Goal: Information Seeking & Learning: Learn about a topic

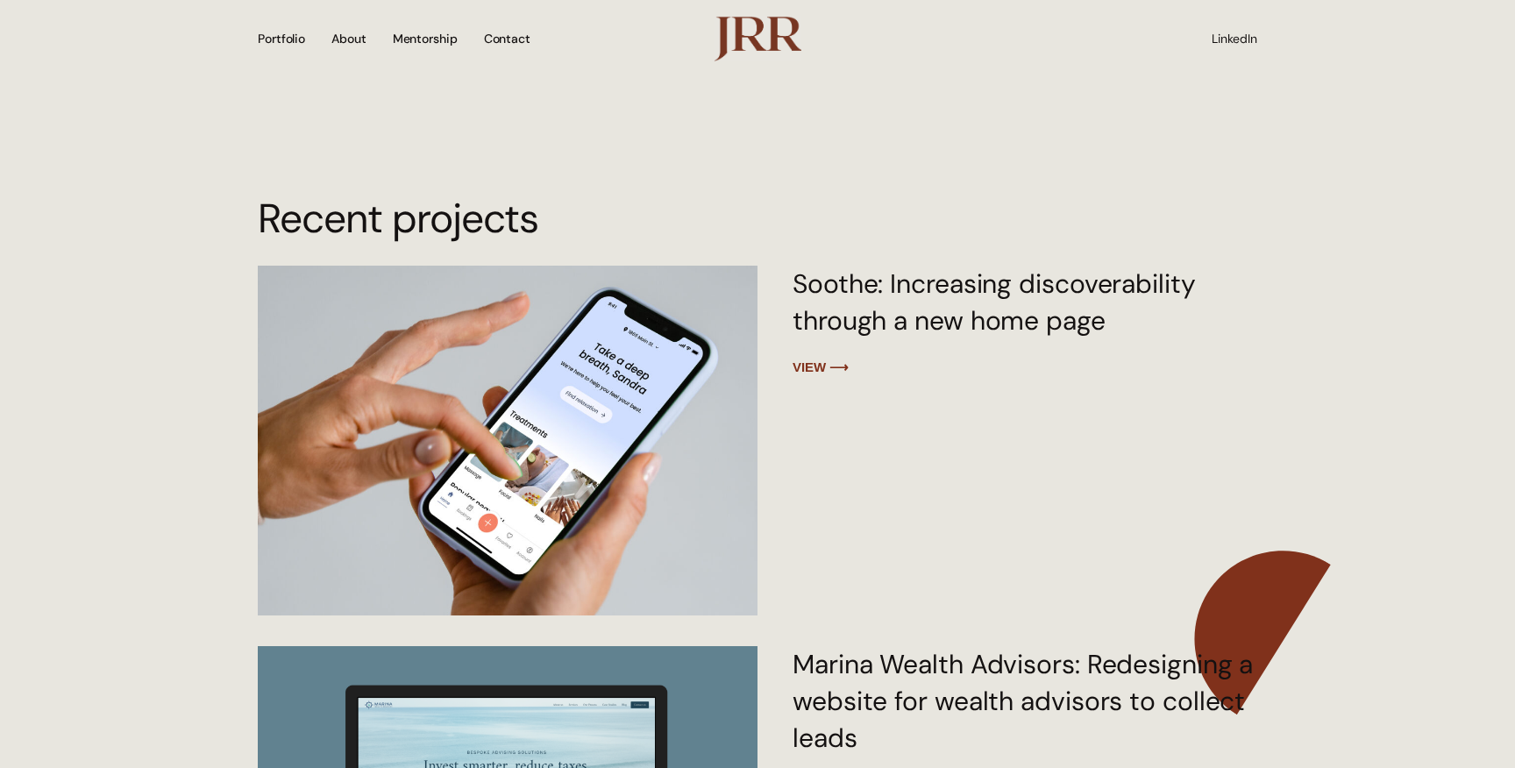
scroll to position [2393, 0]
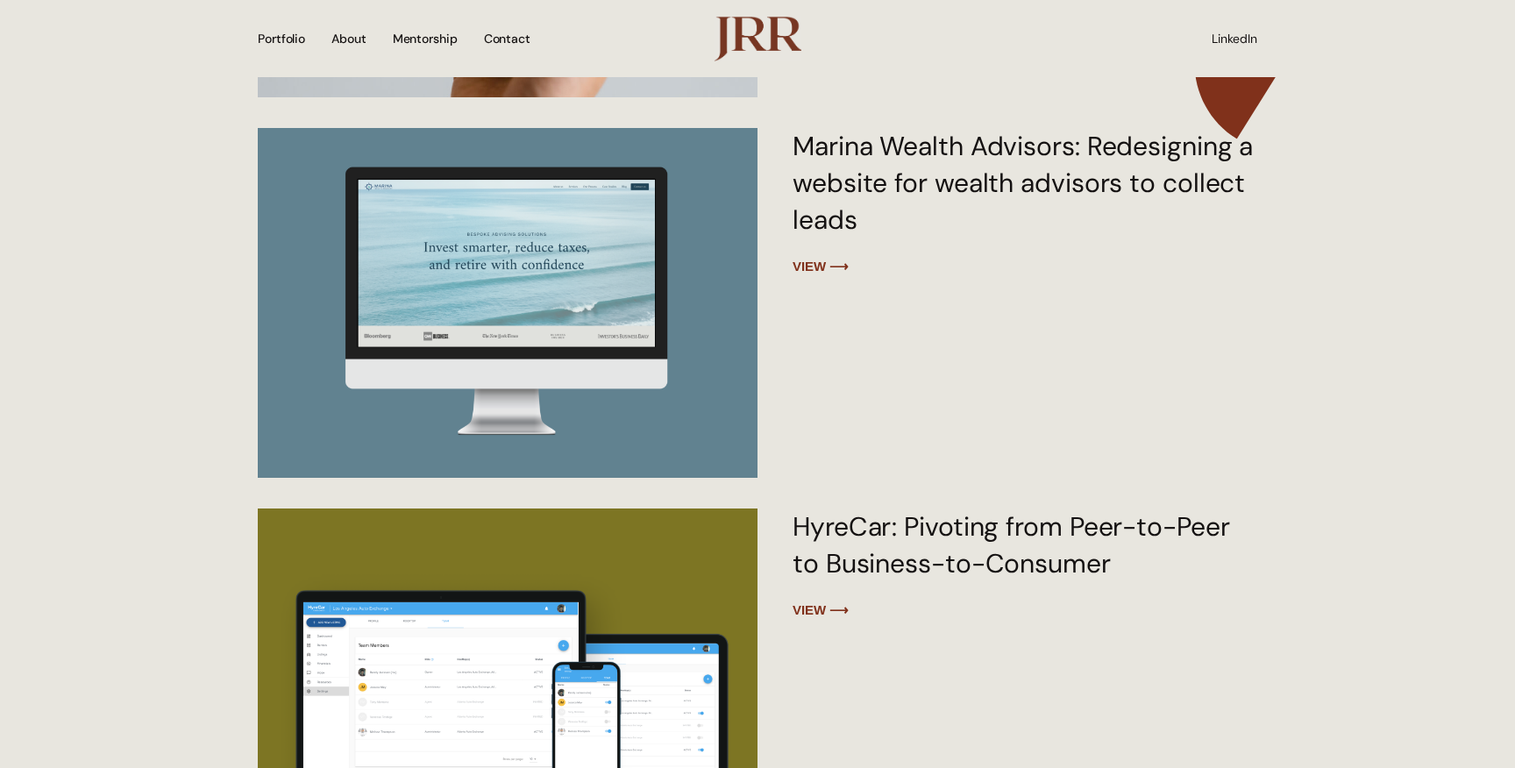
click at [1334, 590] on section "Recent projects Soothe: Increasing discoverability through a new home page view…" at bounding box center [757, 562] width 1515 height 1778
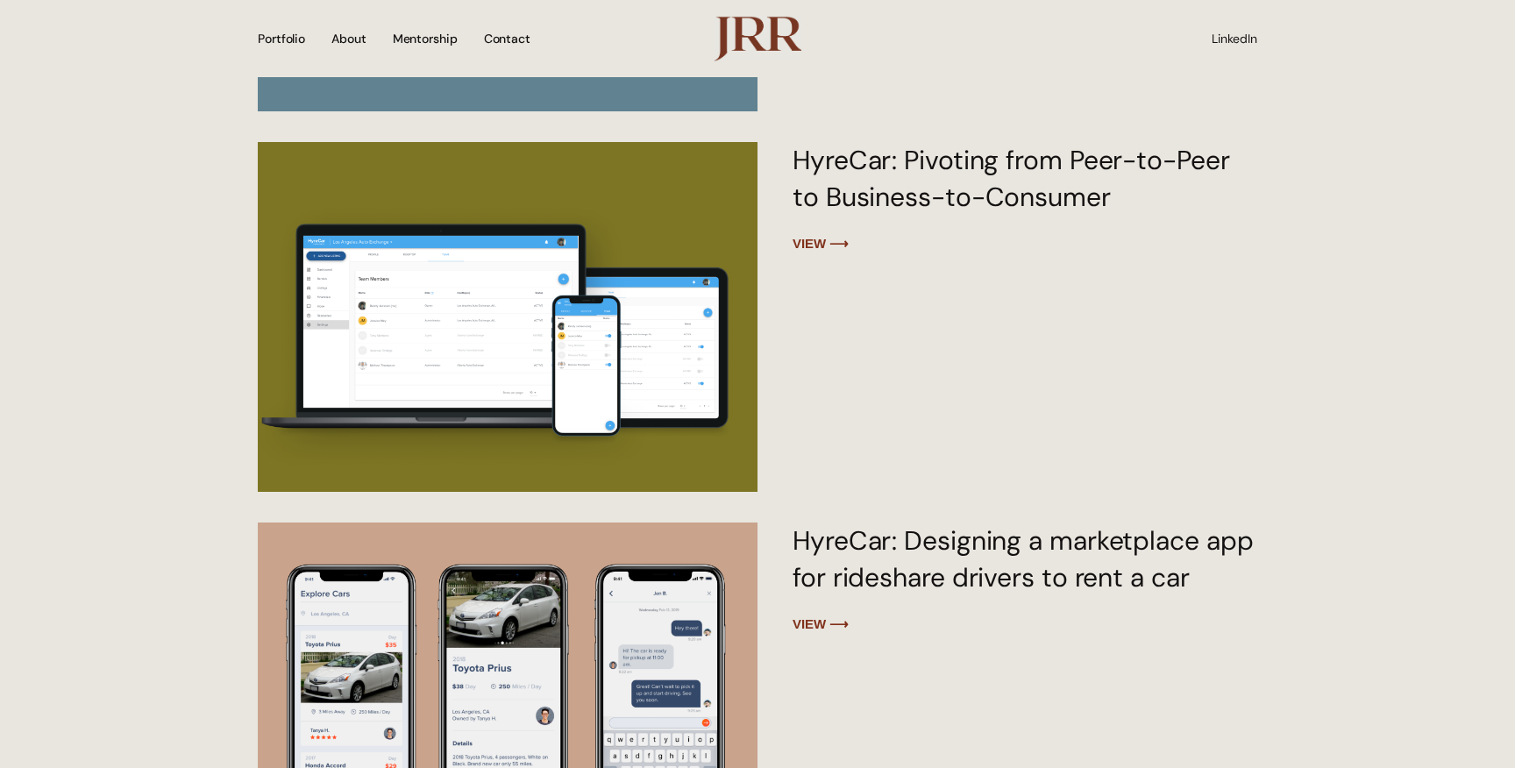
scroll to position [2754, 0]
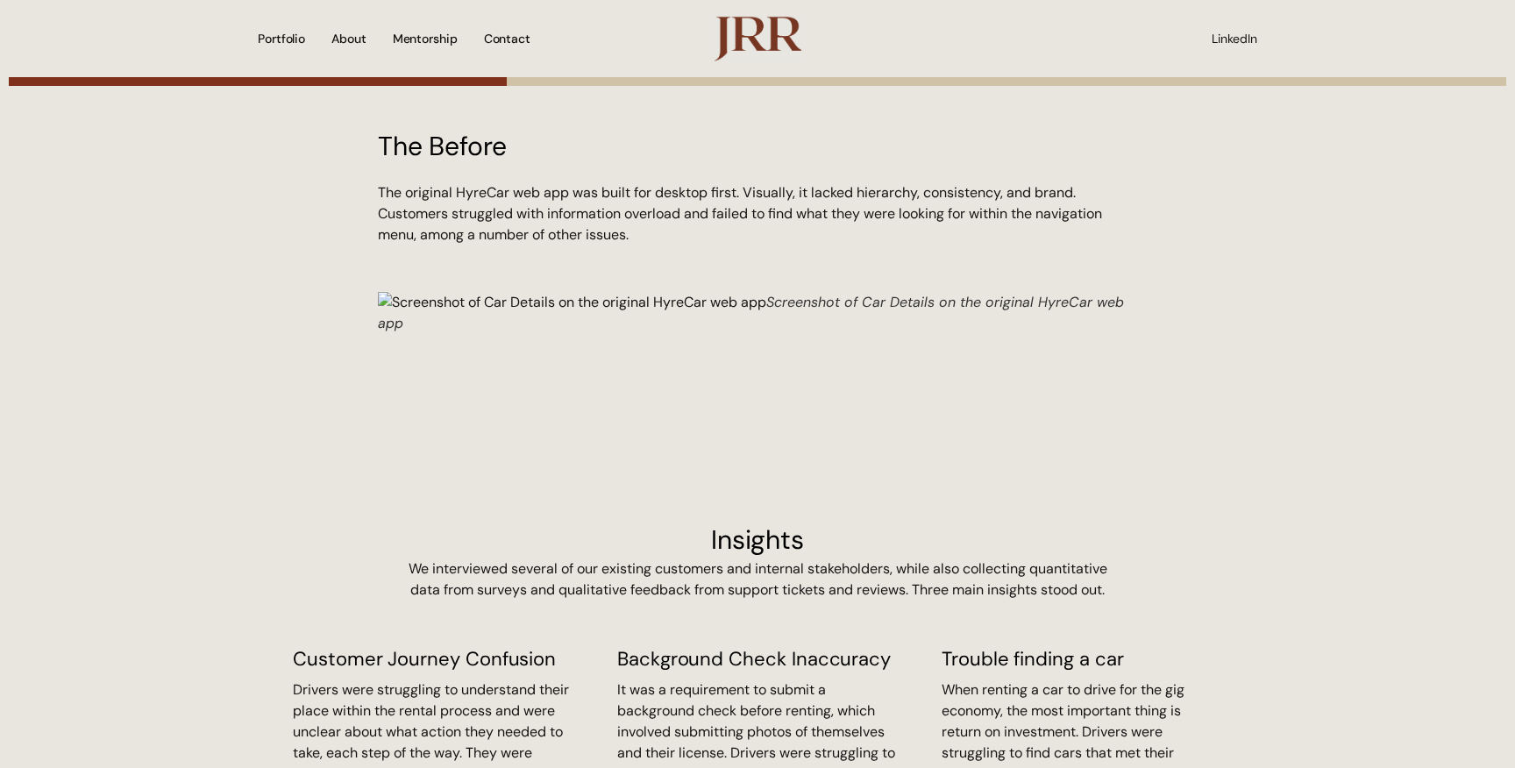
scroll to position [2386, 0]
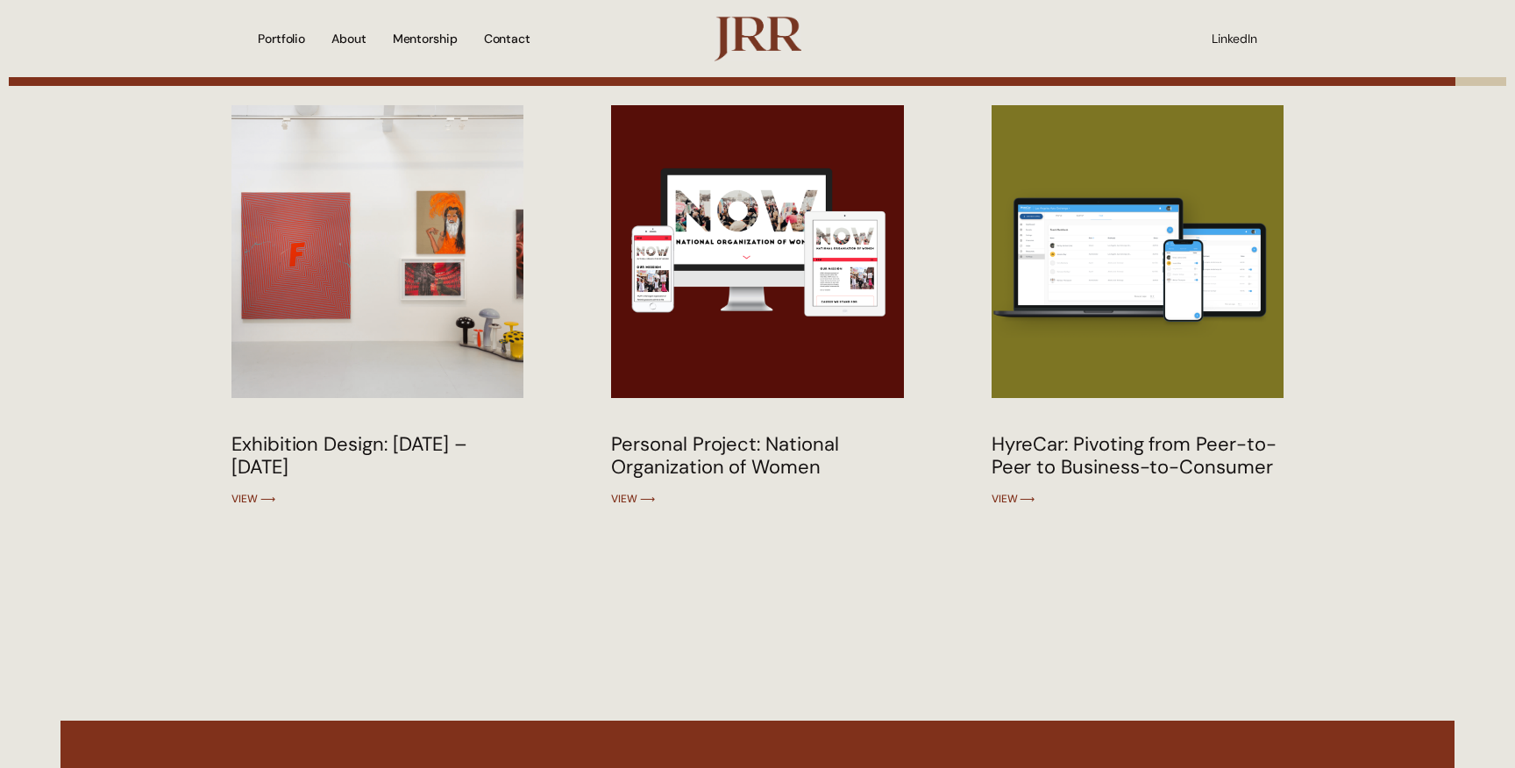
scroll to position [7853, 0]
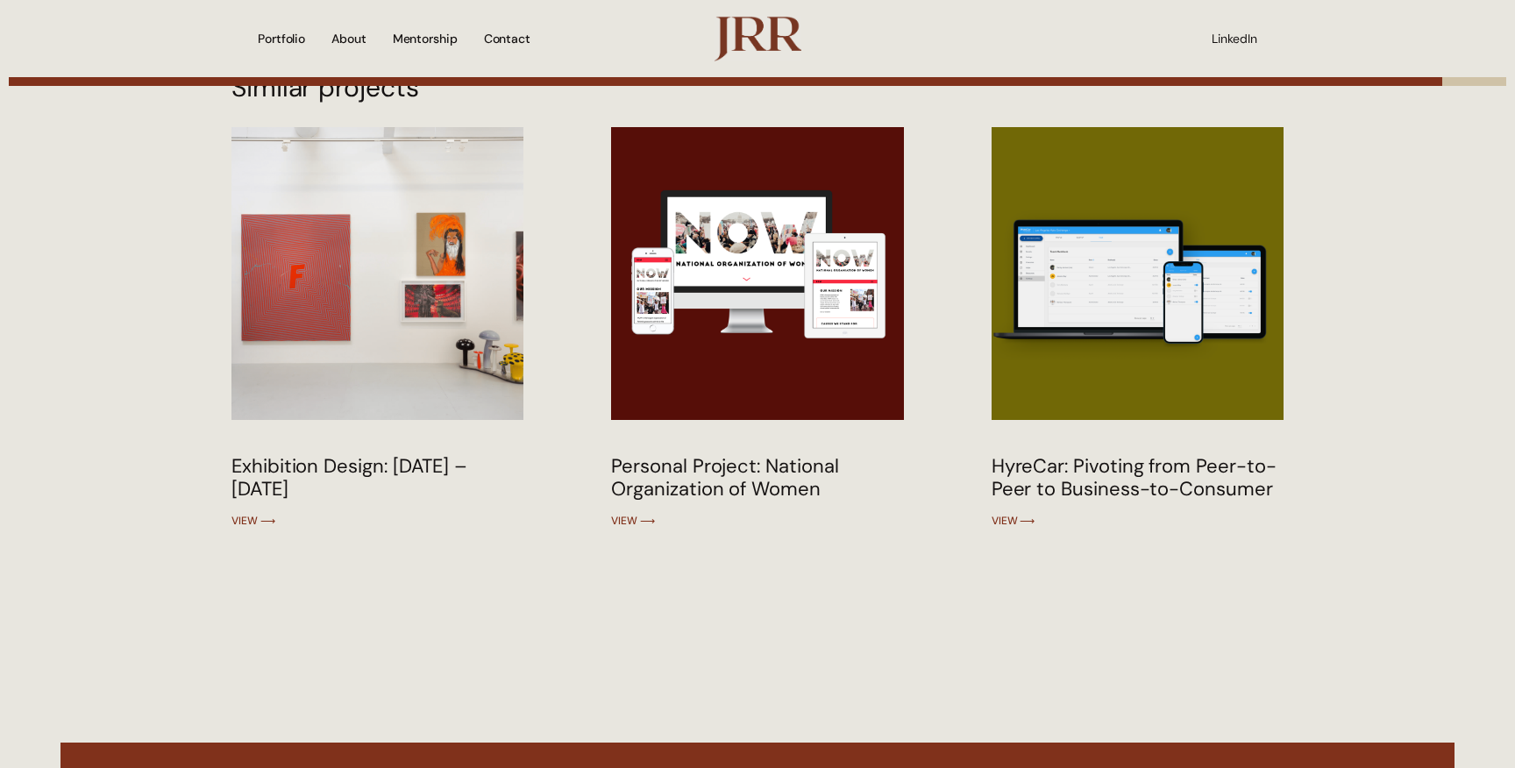
click at [1148, 291] on img at bounding box center [1136, 272] width 295 height 295
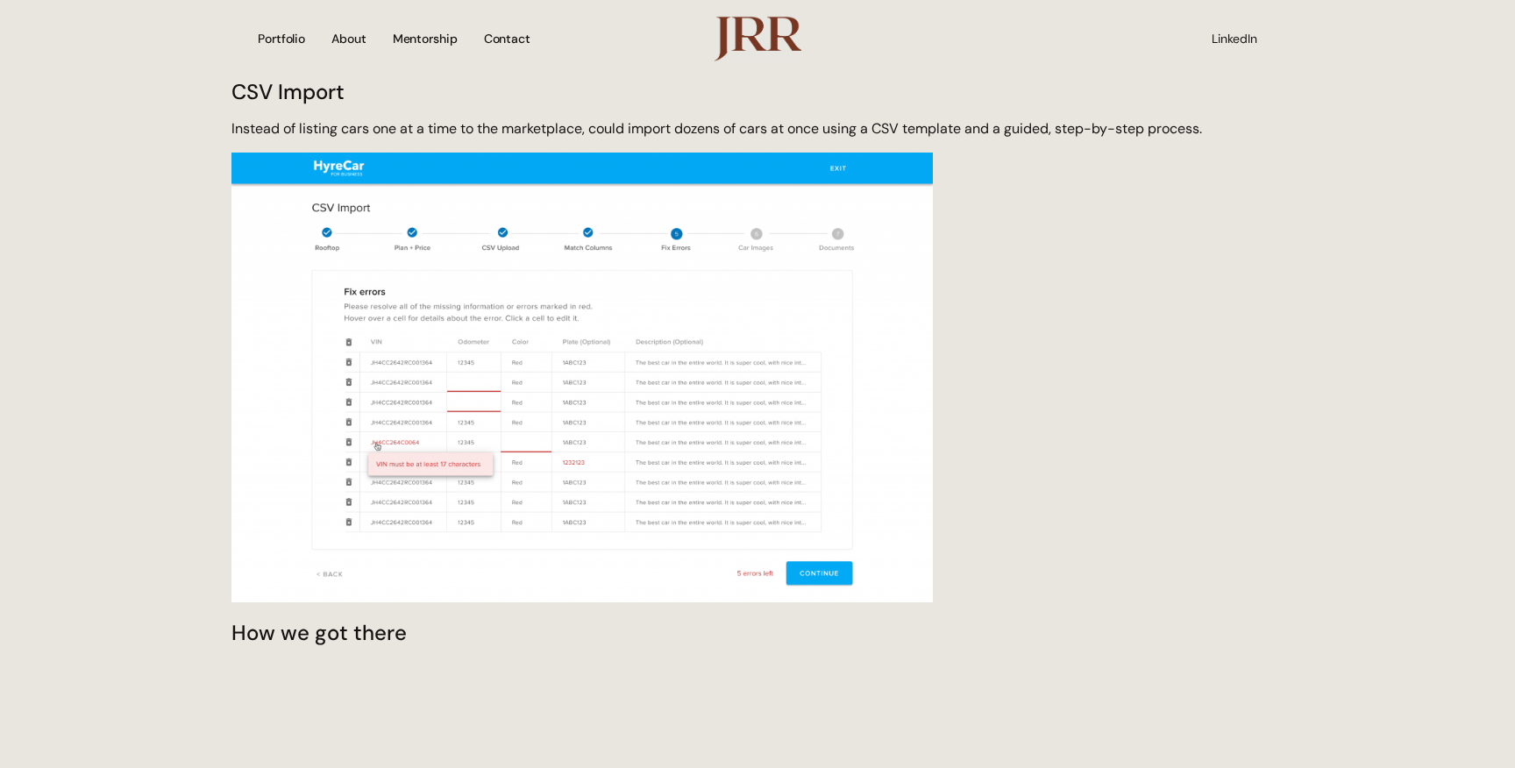
scroll to position [3815, 0]
